Goal: Task Accomplishment & Management: Use online tool/utility

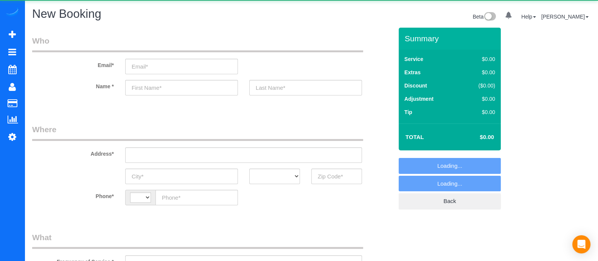
select select "string:[GEOGRAPHIC_DATA]"
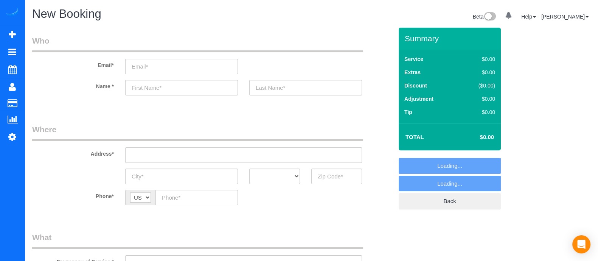
select select "object:1078"
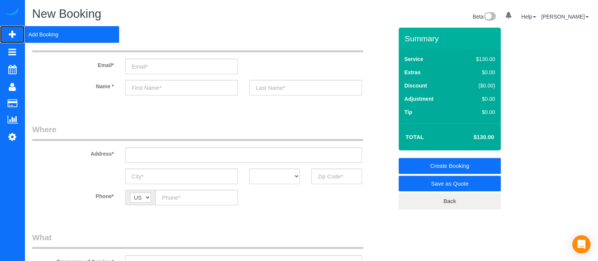
click at [42, 35] on span "Add Booking" at bounding box center [72, 34] width 95 height 17
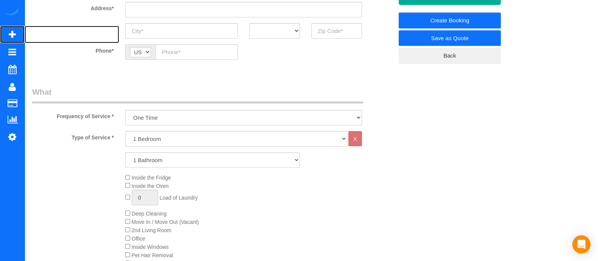
scroll to position [137, 0]
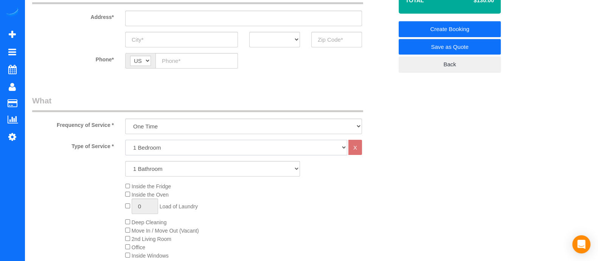
click at [132, 145] on select "1 Bedroom 2 Bedrooms 3 Bedrooms 4 Bedrooms 5 Bedrooms 6 Bedrooms" at bounding box center [236, 148] width 222 height 16
select select "2"
click at [125, 140] on select "1 Bedroom 2 Bedrooms 3 Bedrooms 4 Bedrooms 5 Bedrooms 6 Bedrooms" at bounding box center [236, 148] width 222 height 16
drag, startPoint x: 159, startPoint y: 154, endPoint x: 158, endPoint y: 172, distance: 17.8
click at [158, 172] on select "1 Bathroom 2 Bathrooms 3 Bathrooms 4 Bathrooms 5 Bathrooms 6 Bathrooms" at bounding box center [212, 169] width 175 height 16
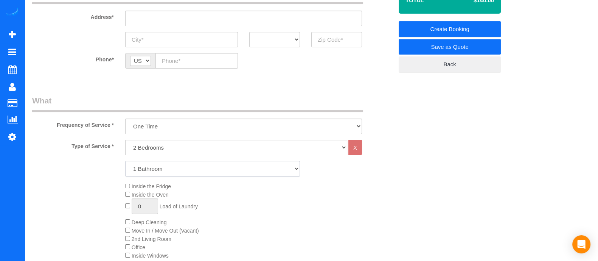
select select "2"
click at [125, 161] on select "1 Bathroom 2 Bathrooms 3 Bathrooms 4 Bathrooms 5 Bathrooms 6 Bathrooms" at bounding box center [212, 169] width 175 height 16
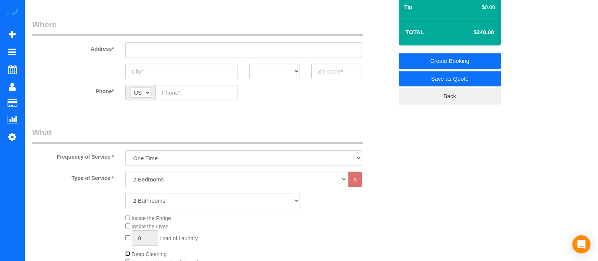
scroll to position [106, 0]
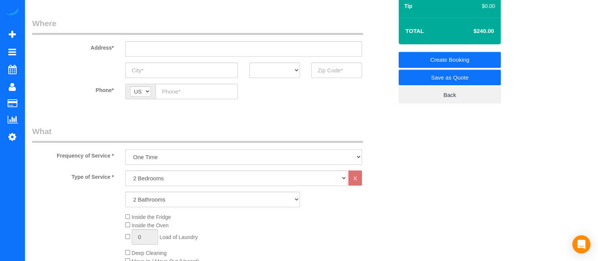
click at [184, 159] on select "One Time Every week (20% Off) - 20.00% (0% for the First Booking) Every 2 weeks…" at bounding box center [243, 157] width 237 height 16
select select "object:1080"
click at [125, 149] on select "One Time Every week (20% Off) - 20.00% (0% for the First Booking) Every 2 weeks…" at bounding box center [243, 157] width 237 height 16
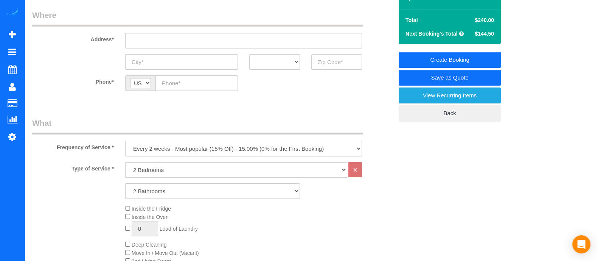
scroll to position [119, 0]
